Goal: Check status: Check status

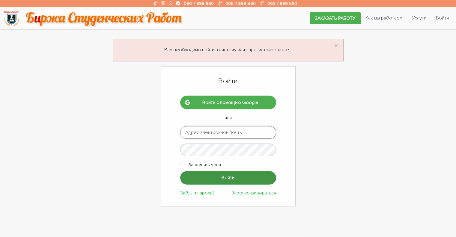
type input "ptv975@gmail.com"
click at [208, 176] on input "Войти" at bounding box center [228, 178] width 96 height 14
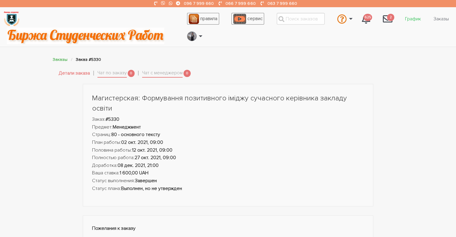
click at [414, 17] on link "График" at bounding box center [414, 18] width 26 height 11
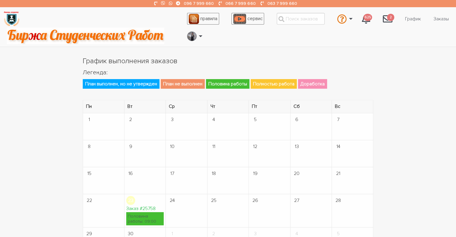
click at [138, 212] on div "Заказ #25758" at bounding box center [145, 208] width 38 height 7
click at [137, 207] on link "Заказ #25758" at bounding box center [140, 209] width 29 height 6
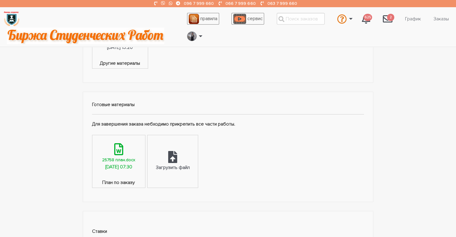
scroll to position [270, 0]
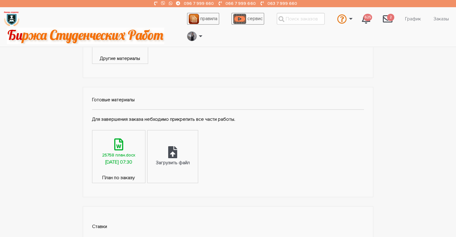
click at [128, 159] on div "[DATE] 07:30" at bounding box center [118, 163] width 27 height 8
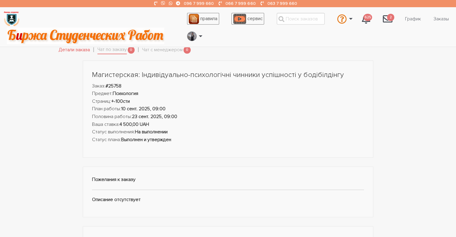
scroll to position [0, 0]
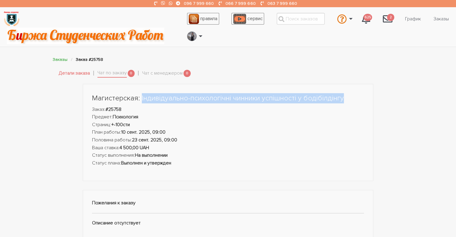
drag, startPoint x: 347, startPoint y: 98, endPoint x: 140, endPoint y: 94, distance: 206.5
click at [140, 94] on h1 "Магистерская: Індивідуально-психологічні чинники успішності у бодібілдінгу" at bounding box center [228, 98] width 273 height 10
copy h1 "Індивідуально-психологічні чинники успішності у бодібілдінгу"
